Goal: Transaction & Acquisition: Register for event/course

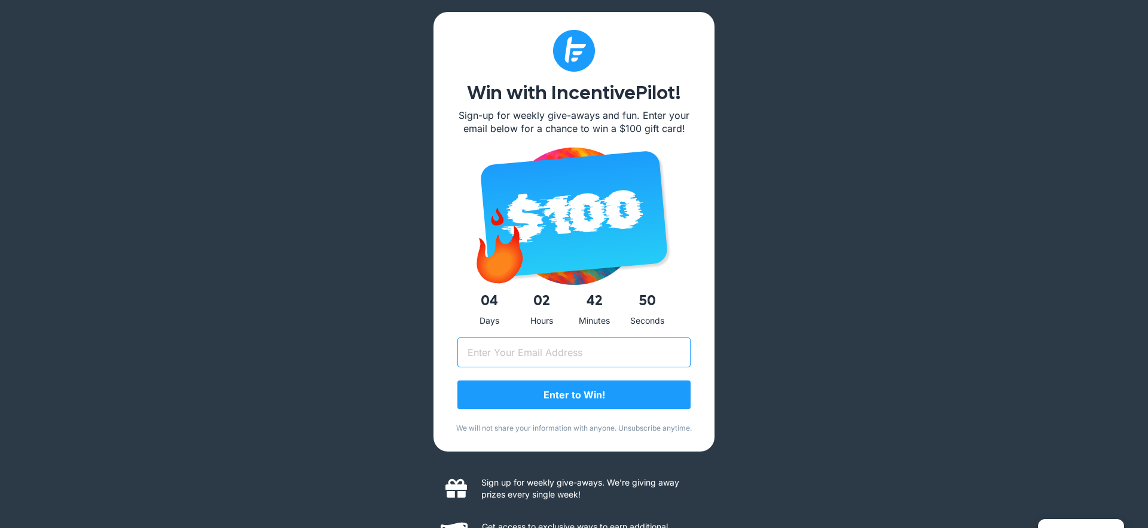
click at [572, 355] on input "Email (Required)" at bounding box center [573, 353] width 233 height 30
type input "vcimino@yeagermarketing.com"
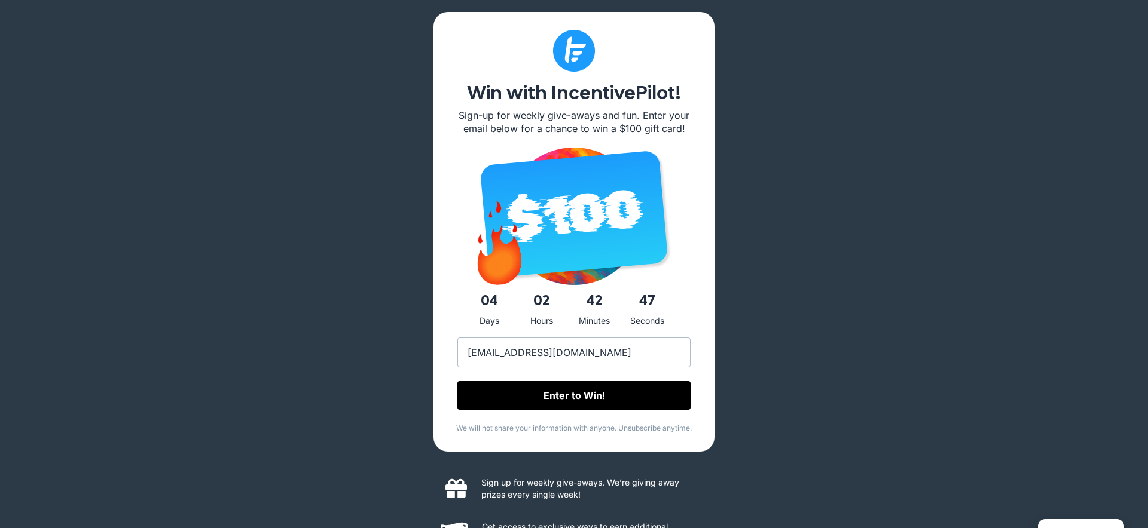
click at [570, 396] on input "Enter to Win!" at bounding box center [573, 395] width 233 height 29
